Goal: Information Seeking & Learning: Learn about a topic

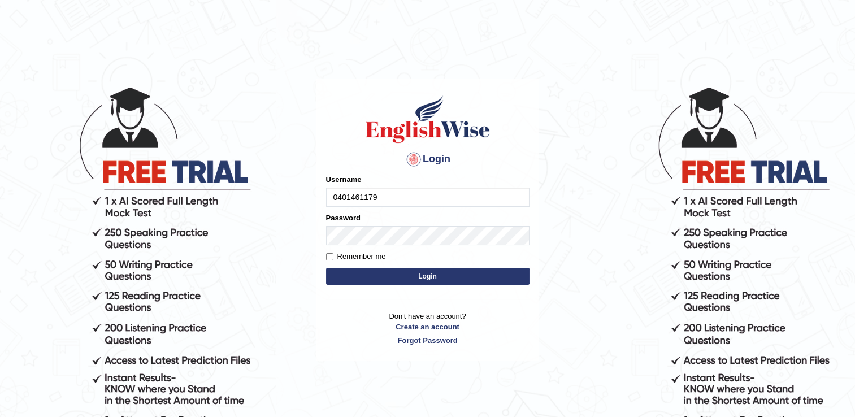
type input "0401461179"
click at [370, 274] on button "Login" at bounding box center [427, 276] width 203 height 17
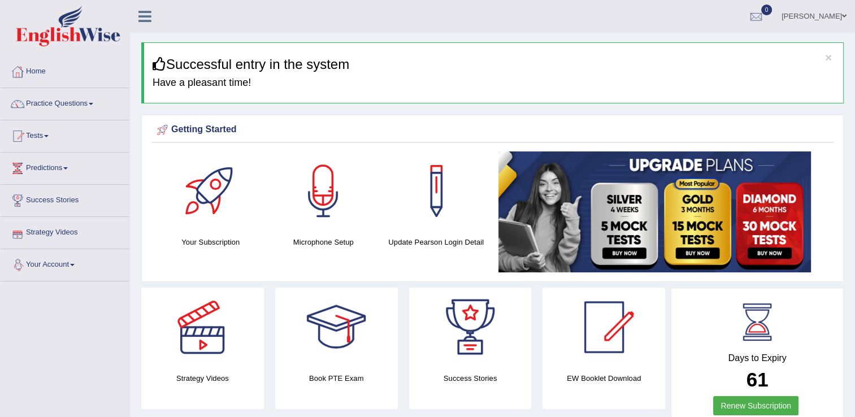
click at [70, 237] on link "Strategy Videos" at bounding box center [65, 231] width 129 height 28
